Goal: Communication & Community: Answer question/provide support

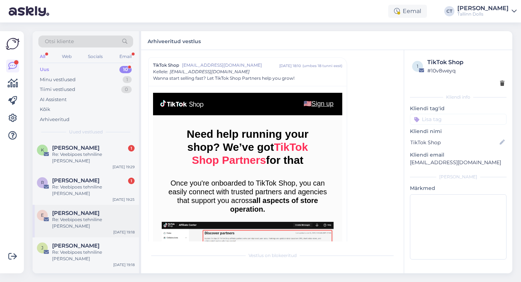
click at [92, 216] on div "Re: Veebipoes tehniline [PERSON_NAME]" at bounding box center [93, 222] width 83 height 13
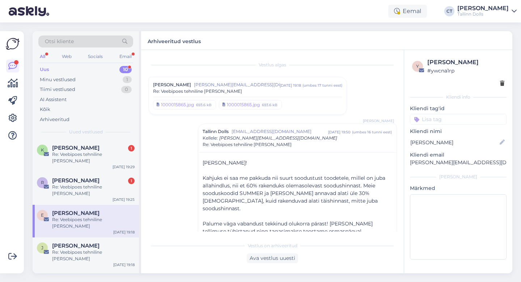
click at [264, 90] on div "Re: Veebipoes tehniline [PERSON_NAME]" at bounding box center [247, 91] width 189 height 7
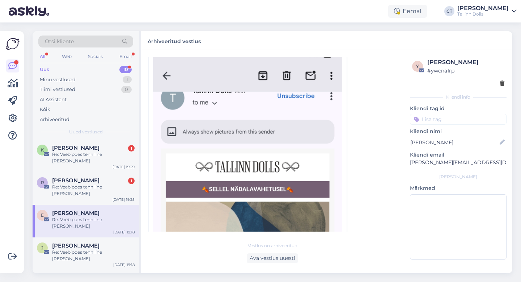
scroll to position [84, 0]
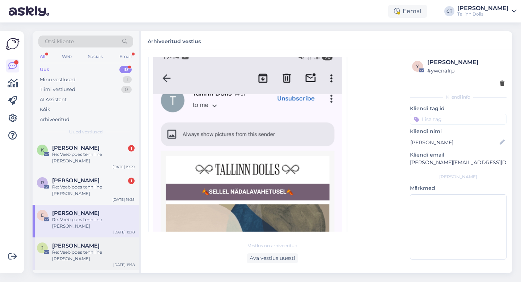
click at [85, 237] on div "J [PERSON_NAME] Re: Veebipoes tehniline [PERSON_NAME] [DATE] 19:18" at bounding box center [86, 253] width 106 height 33
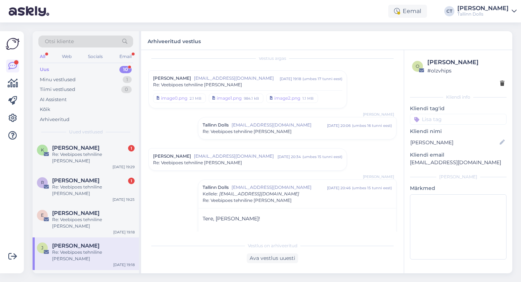
click at [220, 163] on div "Re: Veebipoes tehniline [PERSON_NAME]" at bounding box center [247, 162] width 189 height 7
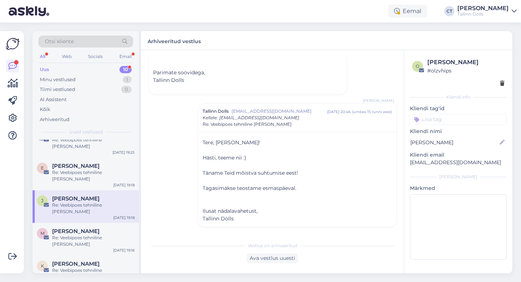
scroll to position [55, 0]
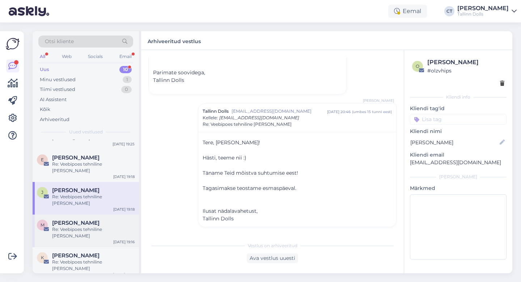
click at [92, 214] on div "M [PERSON_NAME] Re: Veebipoes tehniline [PERSON_NAME] [DATE] 19:16" at bounding box center [86, 230] width 106 height 33
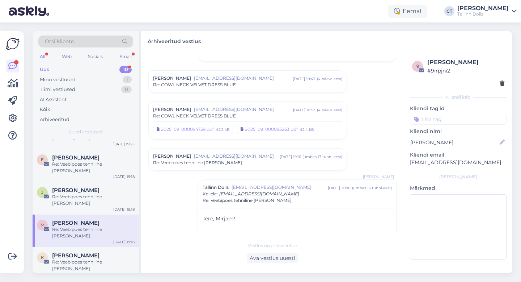
scroll to position [729, 0]
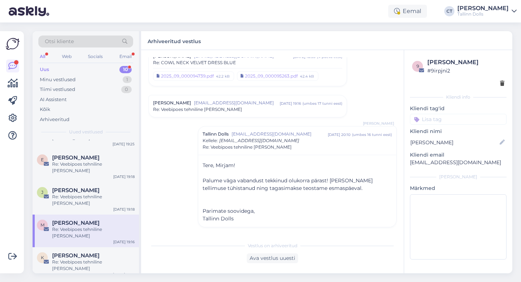
click at [234, 112] on div "Re: Veebipoes tehniline [PERSON_NAME]" at bounding box center [247, 109] width 189 height 7
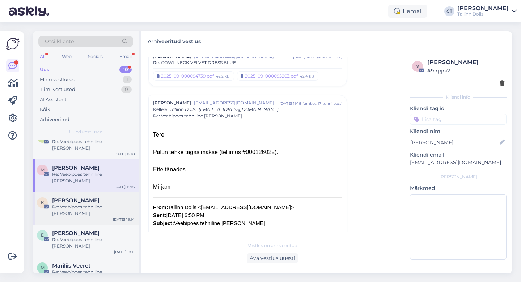
scroll to position [127, 0]
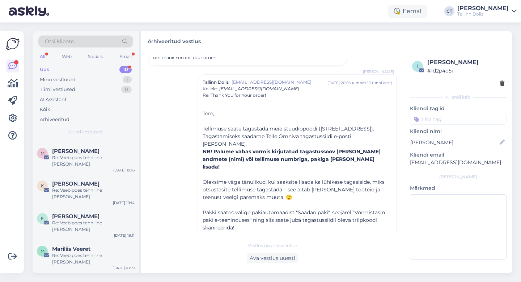
scroll to position [0, 0]
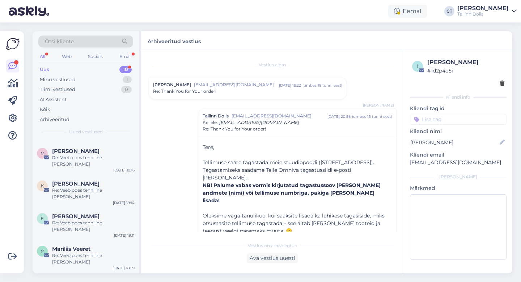
click at [256, 92] on div "Re: Thank You for Your order!" at bounding box center [247, 91] width 189 height 7
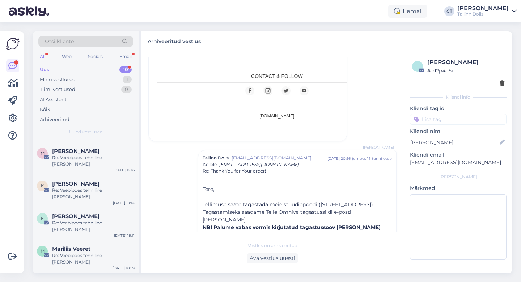
scroll to position [511, 0]
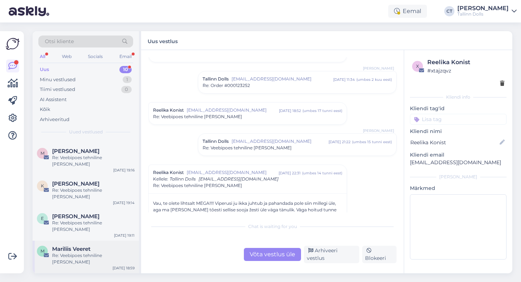
scroll to position [0, 0]
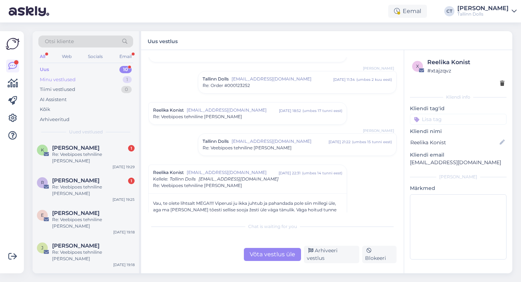
click at [87, 77] on div "Minu vestlused 1" at bounding box center [85, 80] width 95 height 10
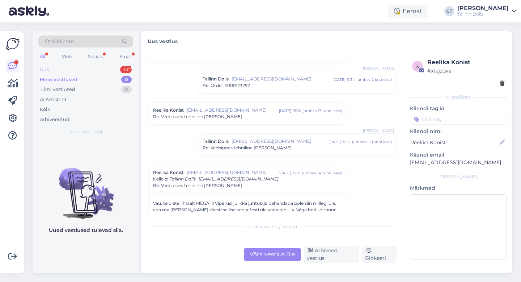
click at [86, 69] on div "Uus 13" at bounding box center [85, 69] width 95 height 10
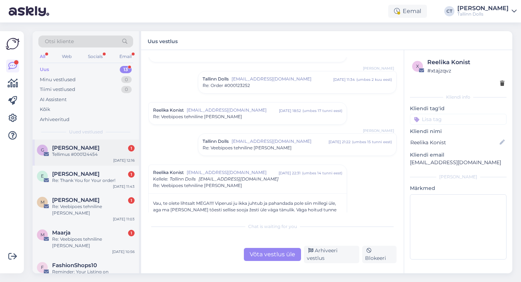
click at [97, 153] on div "Tellimus #000124454" at bounding box center [93, 154] width 83 height 7
